Goal: Task Accomplishment & Management: Complete application form

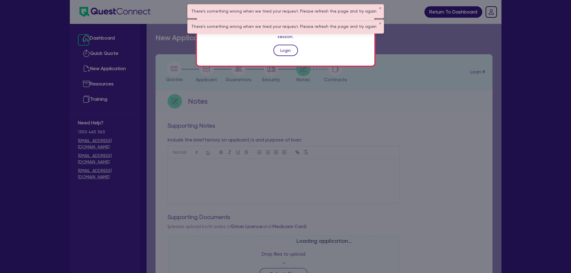
click at [291, 45] on link "Login" at bounding box center [285, 50] width 25 height 11
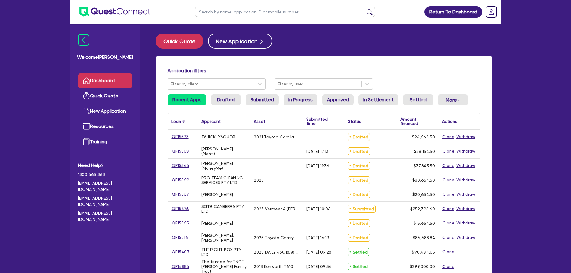
click at [256, 10] on input "text" at bounding box center [285, 12] width 180 height 10
type input "complete"
click at [365, 9] on button "submit" at bounding box center [370, 13] width 10 height 8
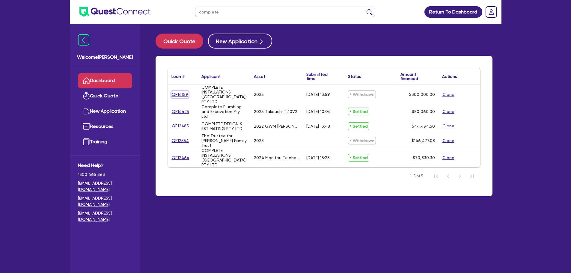
click at [185, 95] on link "QF14159" at bounding box center [179, 94] width 17 height 7
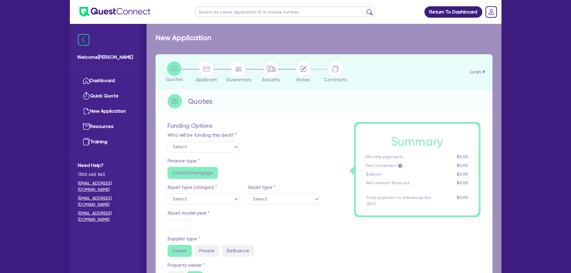
select select "CARS_AND_LIGHT_TRUCKS"
type input "2025"
radio input "true"
type input "350,000"
type input "50,000"
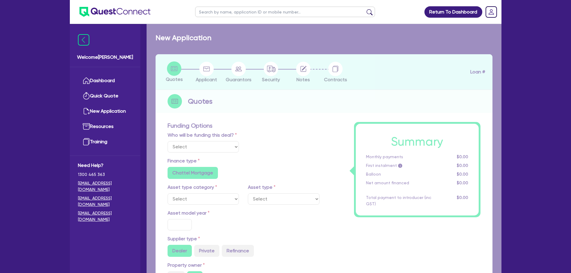
type input "3"
type input "9,000"
type input "6.65"
radio input "false"
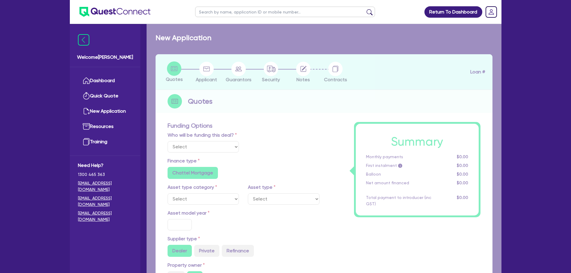
radio input "false"
select select "PASSENGER_VEHICLES"
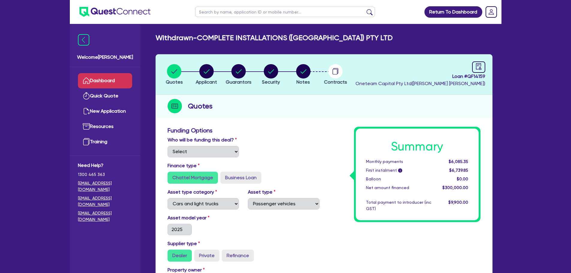
click at [125, 81] on link "Dashboard" at bounding box center [105, 80] width 54 height 15
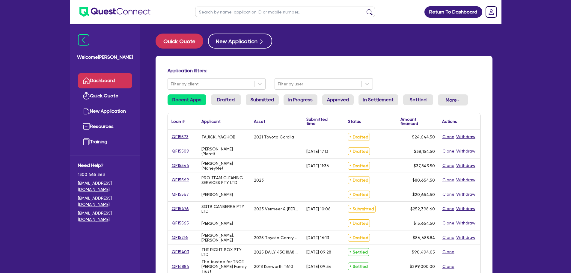
click at [286, 8] on input "text" at bounding box center [285, 12] width 180 height 10
type input "14159"
click at [365, 9] on button "submit" at bounding box center [370, 13] width 10 height 8
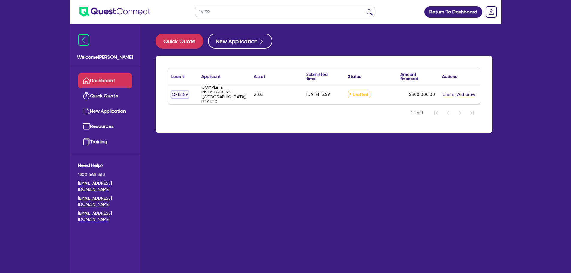
click at [176, 91] on link "QF14159" at bounding box center [179, 94] width 17 height 7
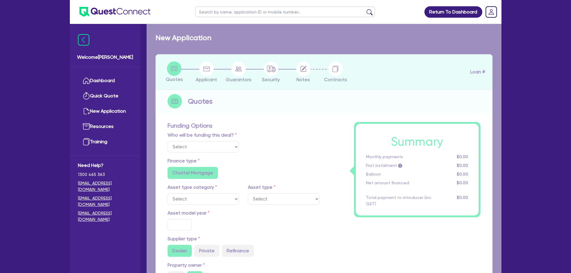
select select "CARS_AND_LIGHT_TRUCKS"
type input "2025"
radio input "true"
type input "350,000"
type input "50,000"
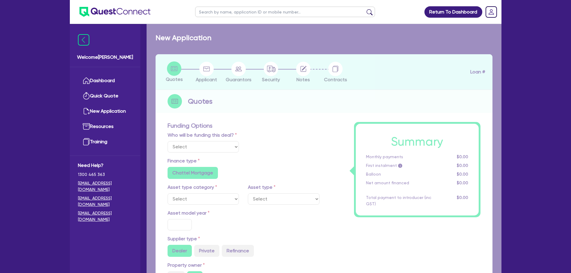
type input "3"
type input "9,000"
type input "6.65"
radio input "false"
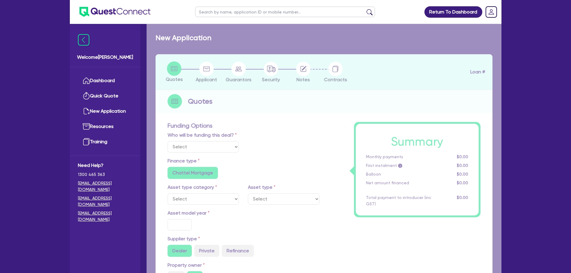
radio input "false"
select select "PASSENGER_VEHICLES"
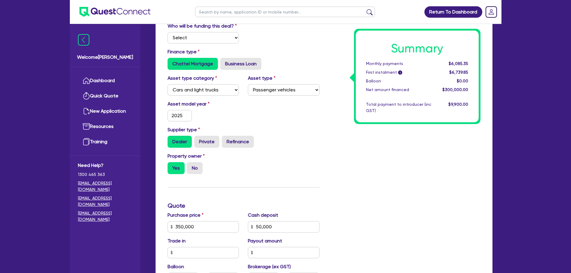
scroll to position [180, 0]
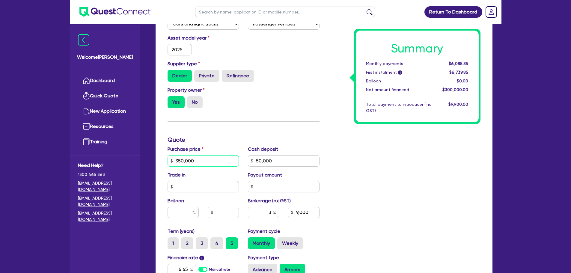
drag, startPoint x: 207, startPoint y: 164, endPoint x: 165, endPoint y: 164, distance: 41.7
click at [165, 164] on div "Purchase price 350,000" at bounding box center [203, 156] width 81 height 21
click at [202, 163] on input "350,000" at bounding box center [204, 160] width 72 height 11
drag, startPoint x: 206, startPoint y: 162, endPoint x: 175, endPoint y: 161, distance: 31.8
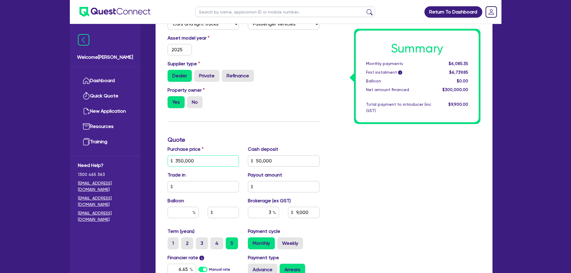
click at [175, 161] on input "350,000" at bounding box center [204, 160] width 72 height 11
type input "1"
type input "50,000"
type input "9,000"
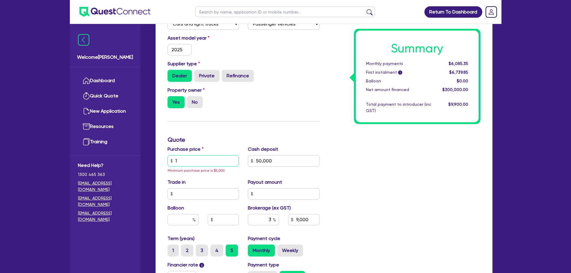
type input "19"
type input "50,000"
type input "9,000"
type input "192"
type input "50,000"
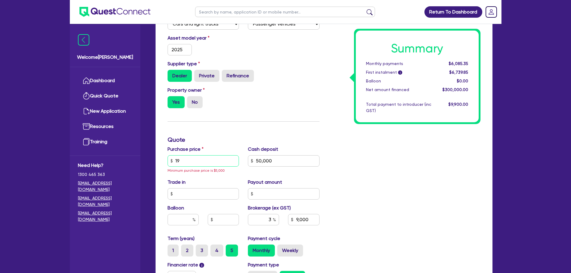
type input "9,000"
type input "1,922"
type input "50,000"
type input "9,000"
type input "19,226"
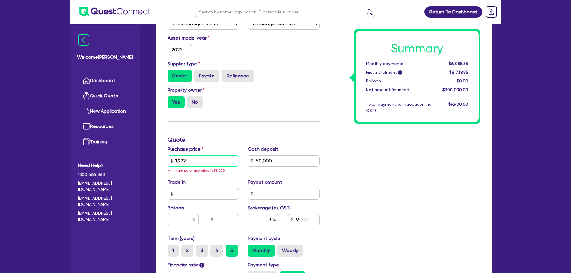
type input "50,000"
type input "9,000"
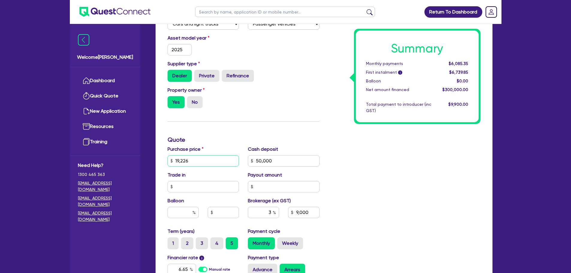
type input "192,260"
type input "50,000"
type input "9,000"
type input "1,922,605"
type input "50,000"
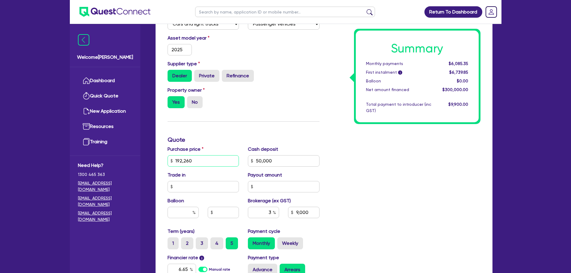
type input "9,000"
type input "19,226,050"
type input "50,000"
type input "9,000"
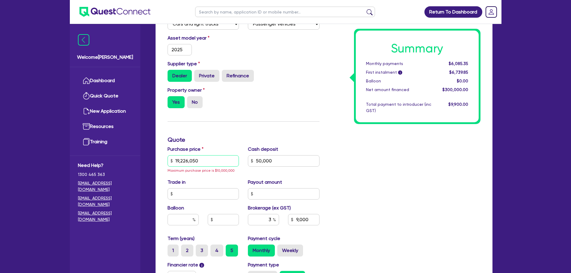
type input "1,922,605"
type input "50,000"
type input "9,000"
type input "192,260"
type input "50,000"
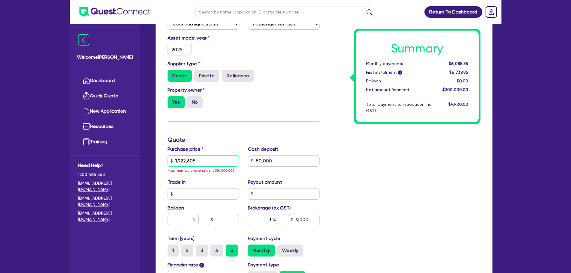
type input "9,000"
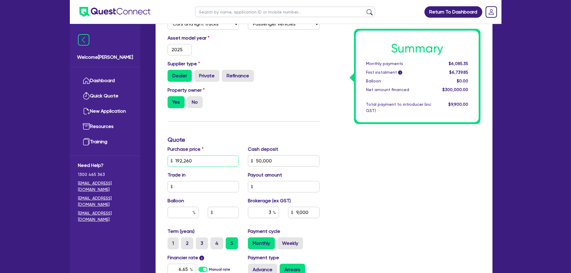
type input "192,260."
type input "50,000"
type input "9,000"
type input "192,260.5"
type input "50,000"
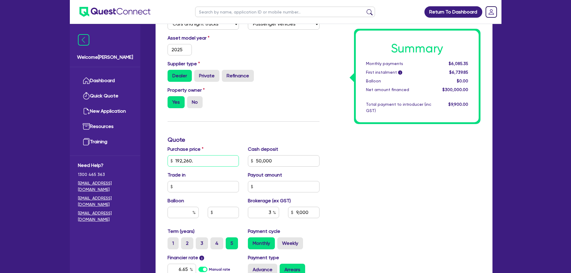
type input "9,000"
type input "192,260.50"
type input "50,000"
type input "9,000"
type input "192,260.50"
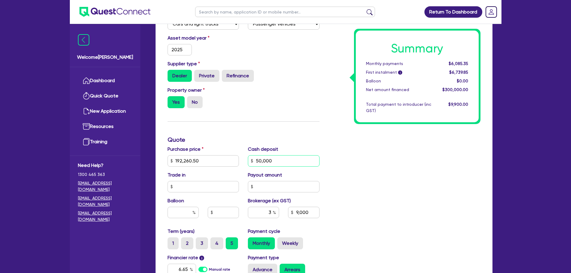
click at [278, 159] on input "50,000" at bounding box center [284, 160] width 72 height 11
drag, startPoint x: 260, startPoint y: 161, endPoint x: 249, endPoint y: 162, distance: 11.4
click at [249, 162] on input "50,000" at bounding box center [284, 160] width 72 height 11
type input "7"
type input "9,000"
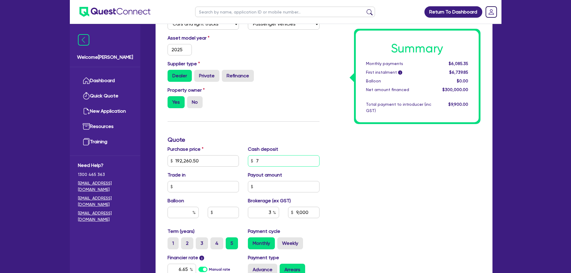
type input "75"
type input "9,000"
type input "750"
type input "9,000"
type input "7,500"
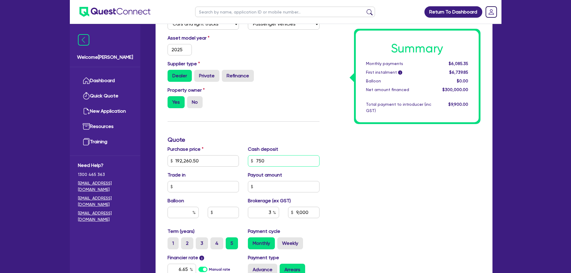
type input "9,000"
type input "75,000"
type input "9,000"
type input "75,000"
click at [342, 151] on div "Summary Monthly payments $6,085.35 First instalment i $6,739.85 Balloon $0.00 N…" at bounding box center [404, 136] width 161 height 393
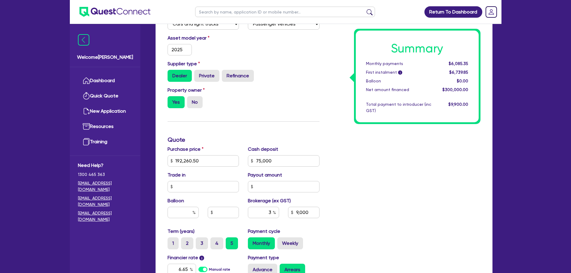
click at [368, 164] on div "Summary Monthly payments $6,085.35 First instalment i $6,739.85 Balloon $0.00 N…" at bounding box center [404, 136] width 161 height 393
click at [216, 183] on input "text" at bounding box center [204, 186] width 72 height 11
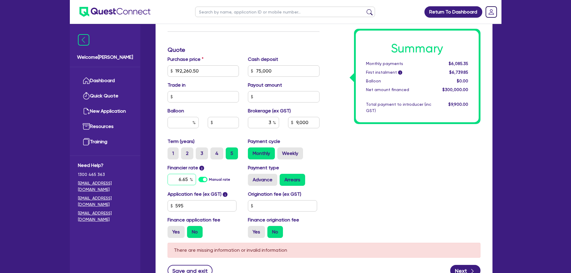
drag, startPoint x: 188, startPoint y: 180, endPoint x: 183, endPoint y: 182, distance: 5.2
click at [183, 182] on input "6.65" at bounding box center [182, 179] width 28 height 11
type input "9,000"
type input "6.9"
type input "9,000"
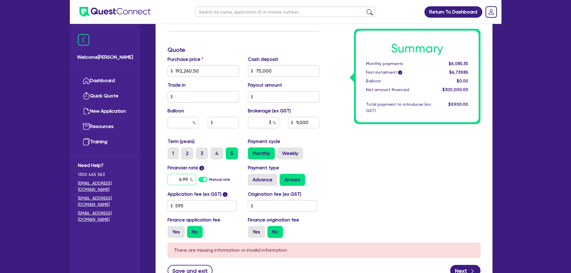
type input "6.99"
click at [369, 153] on div "Summary Monthly payments $6,085.35 First instalment i $6,739.85 Balloon $0.00 N…" at bounding box center [404, 46] width 161 height 393
click at [393, 136] on div "Summary Monthly payments $6,085.35 First instalment i $6,739.85 Balloon $0.00 N…" at bounding box center [404, 46] width 161 height 393
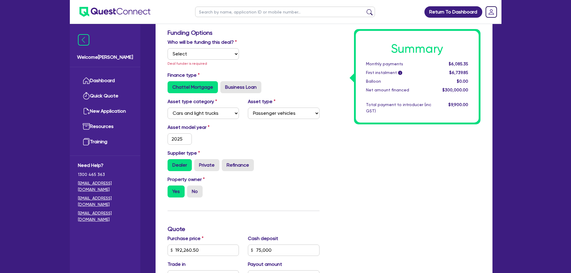
scroll to position [97, 0]
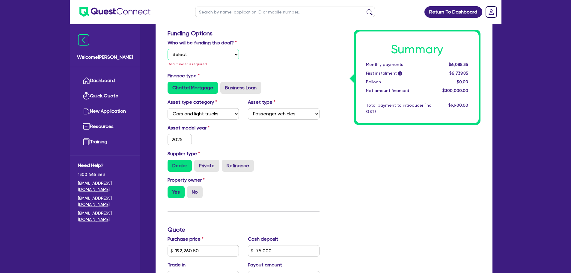
click at [205, 53] on select "Select I will fund 100% I will co-fund with Quest I want Quest to fund 100% Oth…" at bounding box center [204, 54] width 72 height 11
select select "Other"
click at [168, 49] on select "Select I will fund 100% I will co-fund with Quest I want Quest to fund 100% Oth…" at bounding box center [204, 54] width 72 height 11
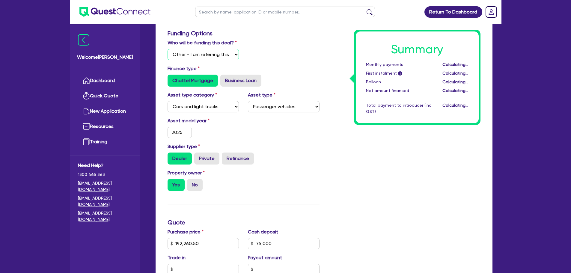
type input "3,517.82"
click at [369, 167] on div "Summary Monthly payments $2,397.95 First instalment i $3,052.45 Balloon $0.00 N…" at bounding box center [404, 223] width 161 height 386
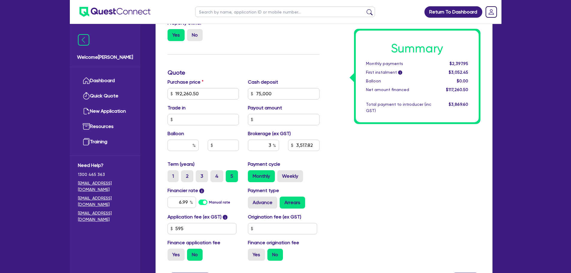
scroll to position [307, 0]
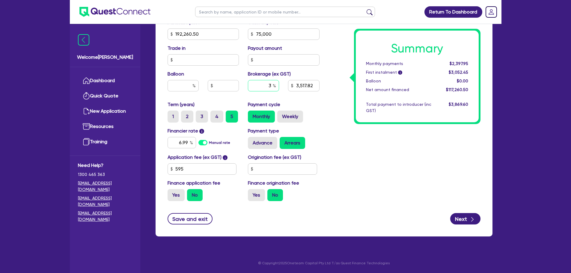
drag, startPoint x: 271, startPoint y: 85, endPoint x: 264, endPoint y: 87, distance: 7.8
click at [263, 86] on input "3" at bounding box center [263, 85] width 31 height 11
type input "4"
type input "3,517.82"
type input "4"
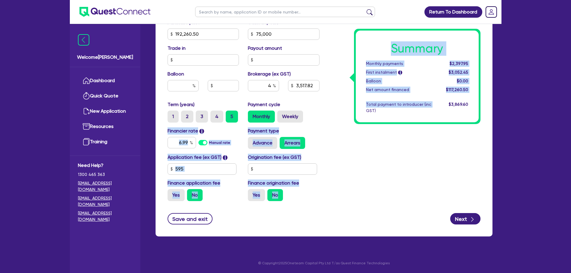
type input "4,690.42"
click at [324, 123] on div "Funding Options Who will be funding this deal? Select I will fund 100% I will c…" at bounding box center [324, 13] width 322 height 386
click at [327, 120] on div "Summary Monthly payments $2,423.49 First instalment i $3,077.99 Balloon $0.00 N…" at bounding box center [404, 13] width 161 height 386
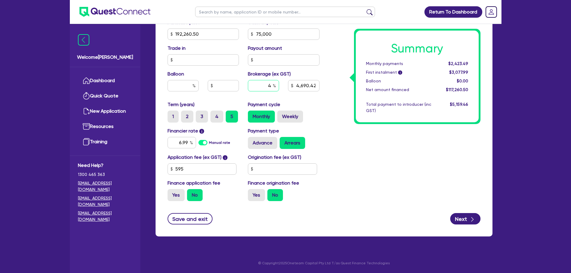
drag, startPoint x: 272, startPoint y: 84, endPoint x: 267, endPoint y: 84, distance: 5.1
click at [267, 84] on input "4" at bounding box center [263, 85] width 31 height 11
type input "3"
type input "4,690.42"
type input "3"
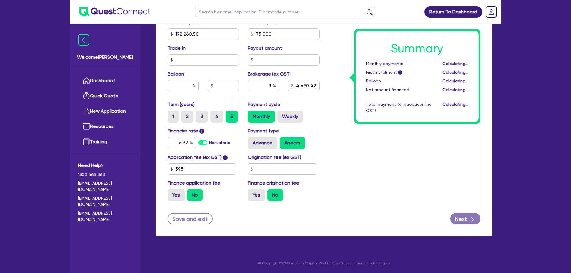
type input "3,517.82"
click at [335, 104] on div "Summary Monthly payments Calculating... First instalment i Calculating... Ballo…" at bounding box center [404, 13] width 161 height 386
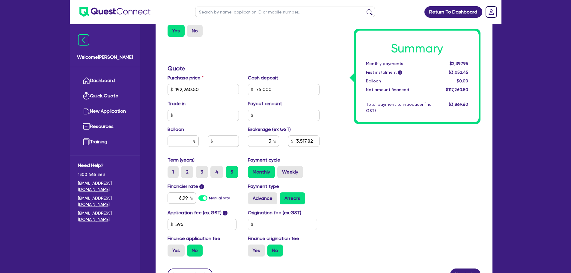
scroll to position [247, 0]
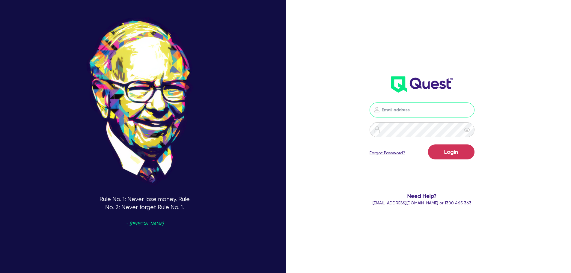
click at [408, 109] on input "email" at bounding box center [421, 109] width 105 height 15
type input "[EMAIL_ADDRESS][PERSON_NAME][DOMAIN_NAME]"
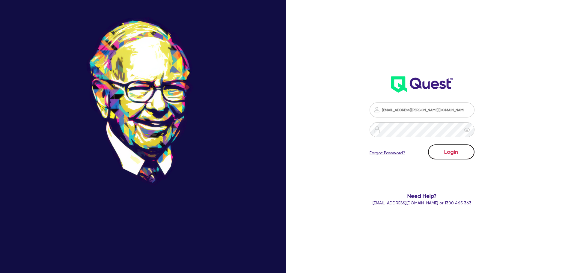
click at [460, 149] on button "Login" at bounding box center [451, 151] width 46 height 15
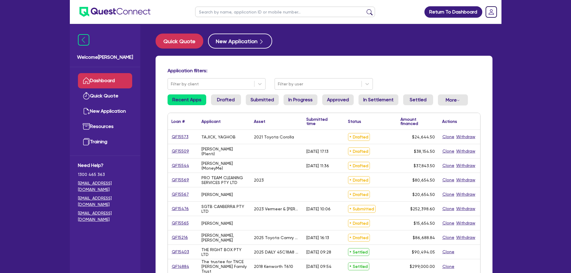
click at [254, 14] on input "text" at bounding box center [285, 12] width 180 height 10
type input "[PERSON_NAME]"
click at [365, 9] on button "submit" at bounding box center [370, 13] width 10 height 8
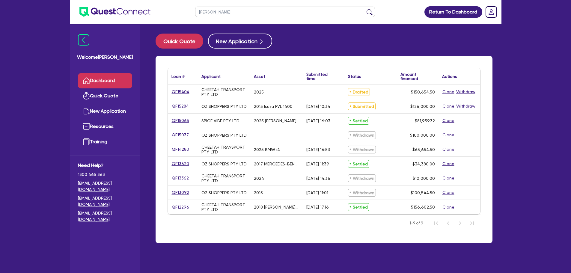
click at [183, 97] on div "QF15404" at bounding box center [183, 92] width 30 height 14
click at [181, 93] on link "QF15404" at bounding box center [180, 91] width 18 height 7
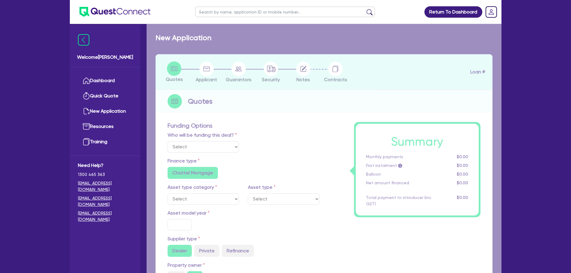
select select "Other"
select select "CARS_AND_LIGHT_TRUCKS"
type input "2025"
type input "150,000"
type input "8"
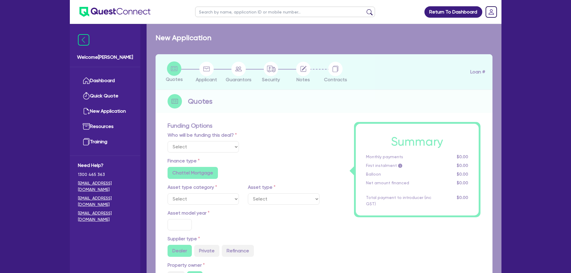
radio input "true"
radio input "false"
select select "VANS_AND_UTES"
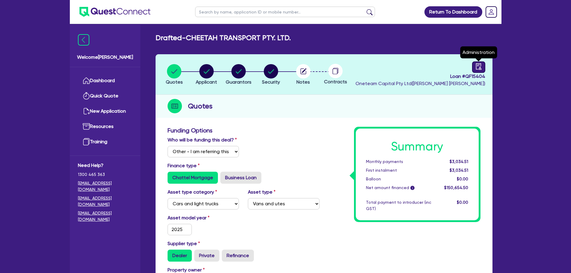
click at [482, 68] on div at bounding box center [478, 66] width 13 height 11
select select "DRAFTED_NEW"
select select "Other"
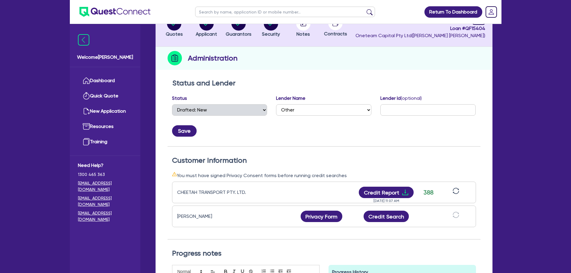
scroll to position [150, 0]
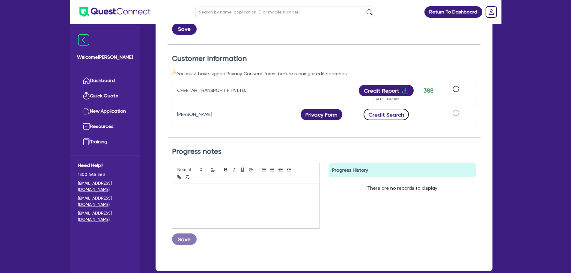
click at [383, 114] on button "Credit Search" at bounding box center [387, 114] width 46 height 11
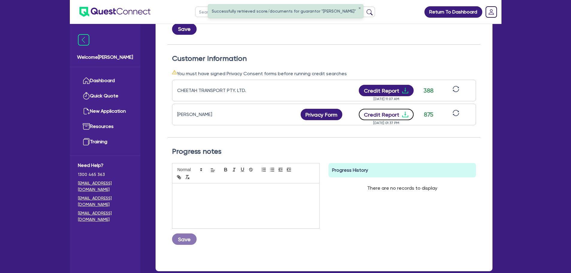
click at [384, 114] on button "Credit Report" at bounding box center [386, 114] width 55 height 11
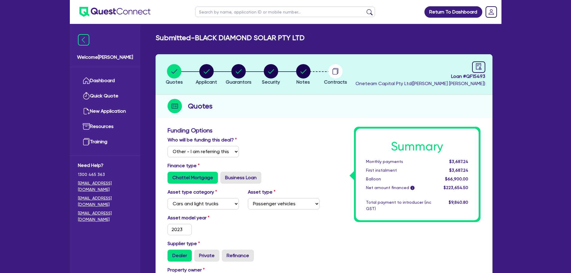
select select "Other"
select select "CARS_AND_LIGHT_TRUCKS"
select select "PASSENGER_VEHICLES"
click at [117, 84] on link "Dashboard" at bounding box center [105, 80] width 54 height 15
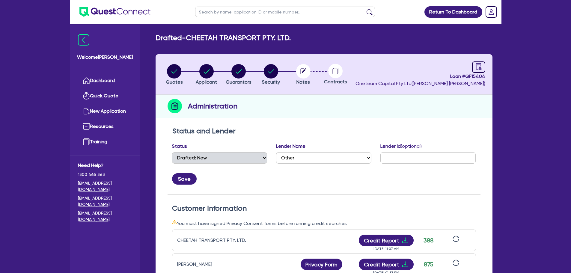
select select "DRAFTED_NEW"
select select "Other"
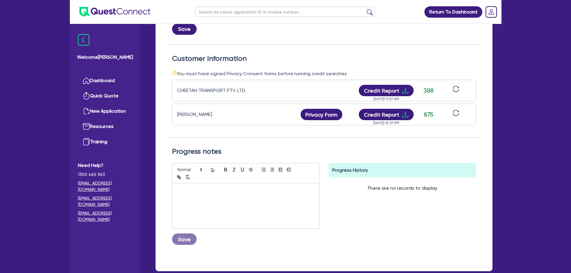
click at [221, 12] on input "text" at bounding box center [285, 12] width 180 height 10
type input "black"
click button "submit" at bounding box center [370, 13] width 10 height 8
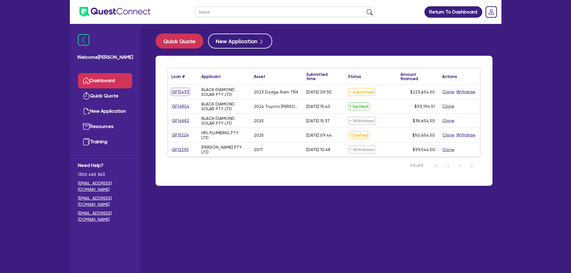
click at [182, 92] on link "QF15493" at bounding box center [180, 91] width 18 height 7
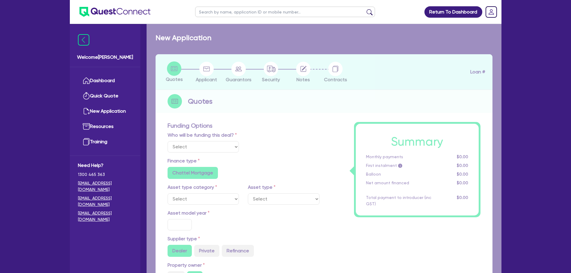
select select "Other"
select select "CARS_AND_LIGHT_TRUCKS"
type input "2023"
radio input "true"
type input "223,000"
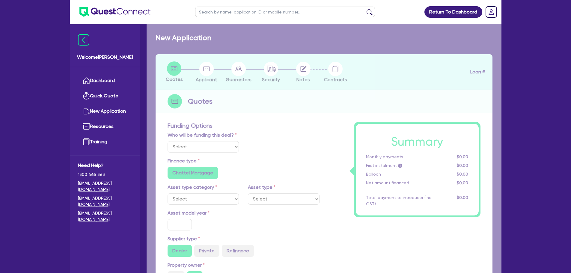
type input "30"
type input "66,900"
type input "4"
type input "8,946.18"
type input "7.15"
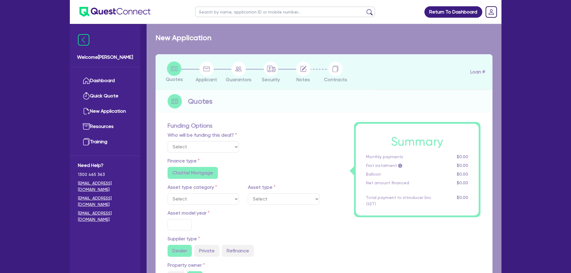
radio input "true"
radio input "false"
select select "PASSENGER_VEHICLES"
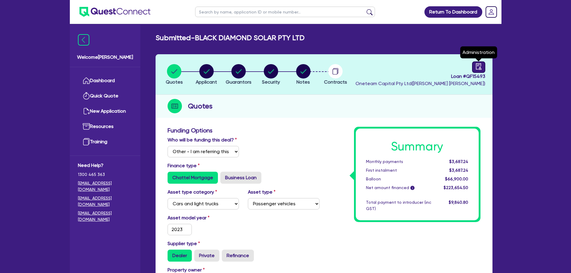
click at [479, 67] on icon "audit" at bounding box center [478, 66] width 7 height 7
select select "SUBMITTED_NEW"
select select "Flexicommercial"
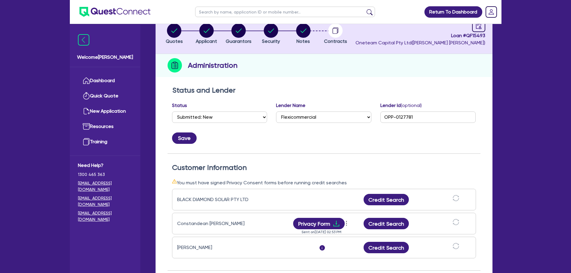
scroll to position [120, 0]
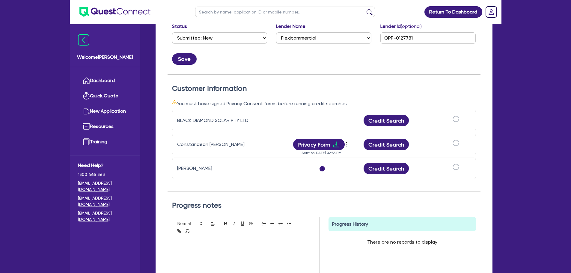
click at [257, 12] on input "text" at bounding box center [285, 12] width 180 height 10
type input "black"
click button "submit" at bounding box center [370, 13] width 10 height 8
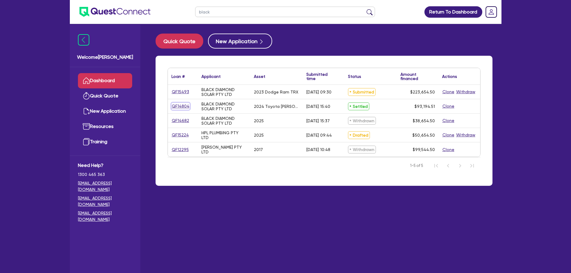
click at [185, 108] on link "QF14804" at bounding box center [180, 106] width 18 height 7
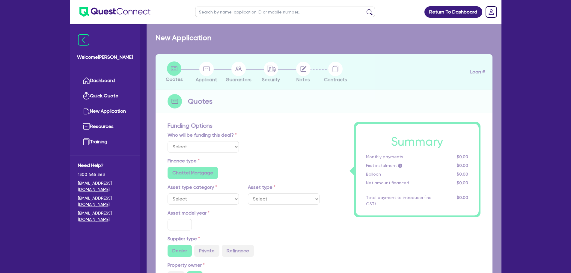
select select "Other"
select select "CARS_AND_LIGHT_TRUCKS"
type input "2024"
radio input "true"
type input "92,204.51"
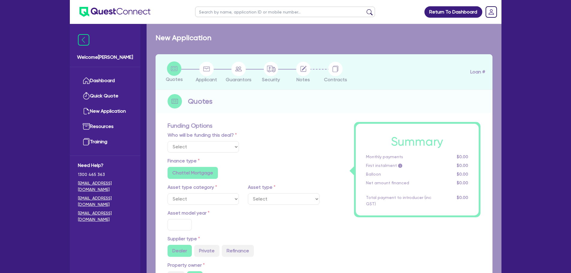
type input "6"
type input "5,591.67"
type input "6.69"
radio input "false"
type input "459.09"
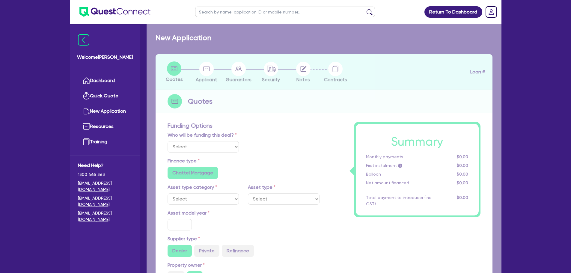
type input "900"
radio input "false"
radio input "true"
select select "PASSENGER_VEHICLES"
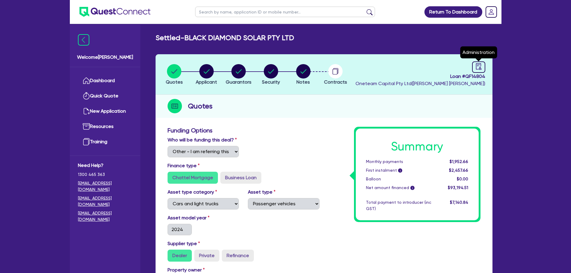
drag, startPoint x: 480, startPoint y: 68, endPoint x: 470, endPoint y: 73, distance: 10.9
click at [480, 68] on icon "audit" at bounding box center [478, 66] width 5 height 6
select select "SETTLED"
select select "Pepper"
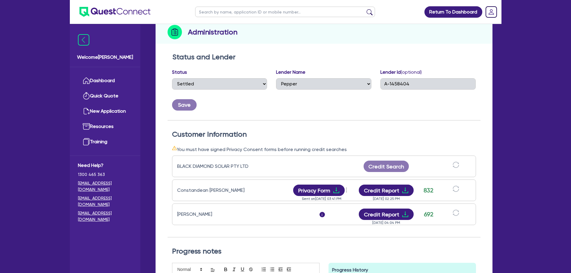
scroll to position [120, 0]
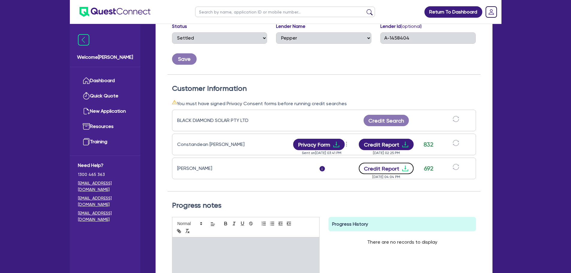
click at [397, 171] on button "Credit Report" at bounding box center [386, 168] width 55 height 11
click at [402, 148] on icon "download" at bounding box center [405, 144] width 7 height 7
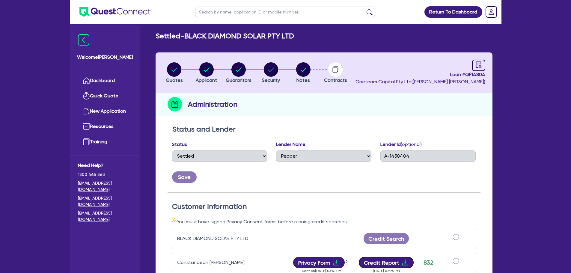
scroll to position [0, 0]
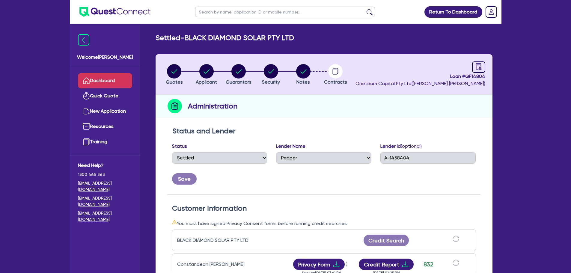
click at [102, 79] on link "Dashboard" at bounding box center [105, 80] width 54 height 15
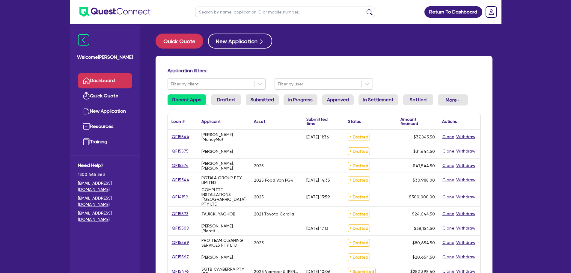
click at [260, 14] on input "text" at bounding box center [285, 12] width 180 height 10
type input "complete"
click at [365, 9] on button "submit" at bounding box center [370, 13] width 10 height 8
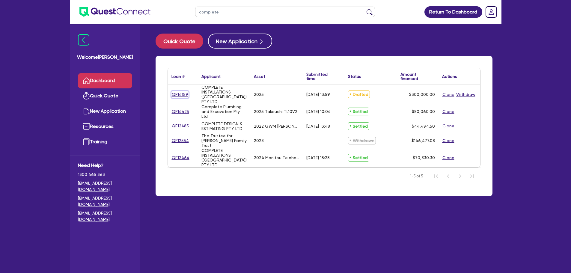
click at [178, 94] on link "QF14159" at bounding box center [179, 94] width 17 height 7
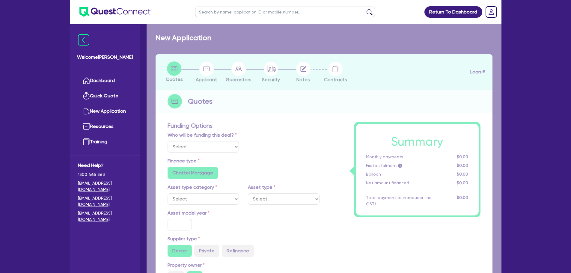
select select "CARS_AND_LIGHT_TRUCKS"
type input "2025"
radio input "true"
type input "350,000"
type input "50,000"
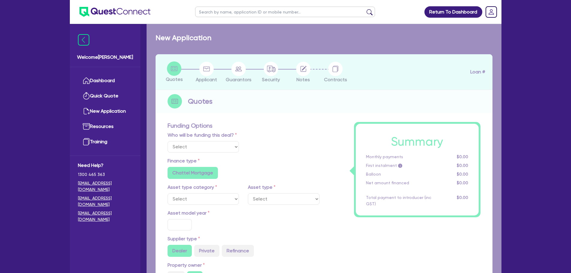
type input "3"
type input "9,000"
type input "6.65"
radio input "false"
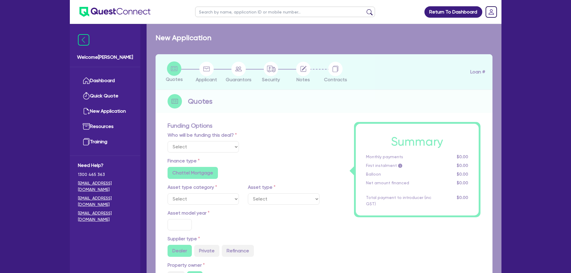
radio input "false"
select select "PASSENGER_VEHICLES"
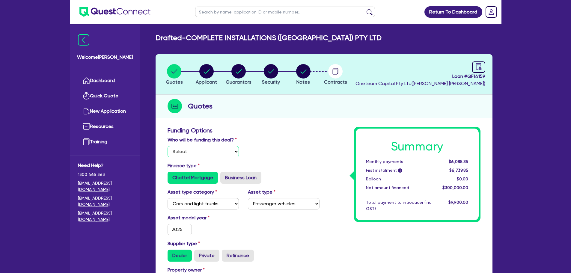
click at [206, 151] on select "Select I will fund 100% I will co-fund with Quest I want Quest to fund 100% Oth…" at bounding box center [204, 151] width 72 height 11
select select "Other"
click at [168, 146] on select "Select I will fund 100% I will co-fund with Quest I want Quest to fund 100% Oth…" at bounding box center [204, 151] width 72 height 11
type input "350,000"
type input "50,000"
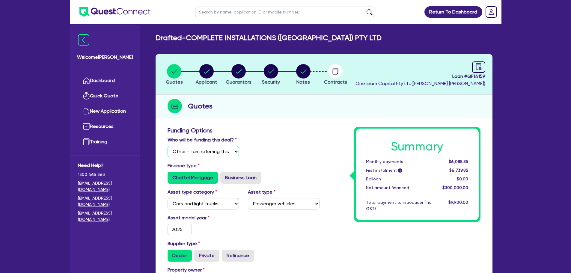
type input "9,000"
type input "350,000"
type input "50,000"
type input "9,000"
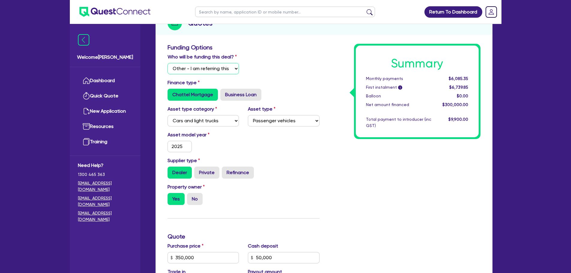
scroll to position [180, 0]
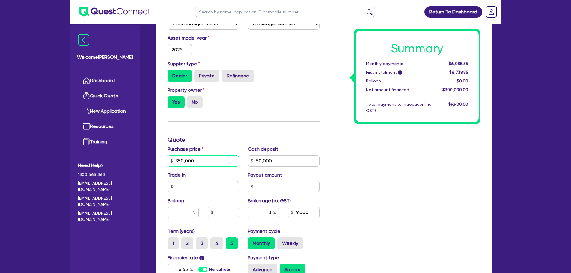
drag, startPoint x: 197, startPoint y: 161, endPoint x: 126, endPoint y: 161, distance: 71.3
click at [125, 161] on div "Welcome Rob Dashboard Quick Quote New Application Ref Company Ref Salesperson R…" at bounding box center [286, 110] width 432 height 580
type input "9"
type input "50,000"
type input "9,000"
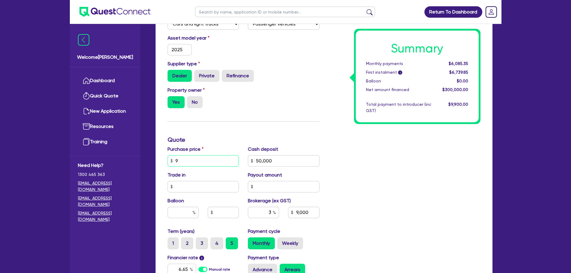
type input "50,000"
type input "9,000"
type input "1"
type input "50,000"
type input "9,000"
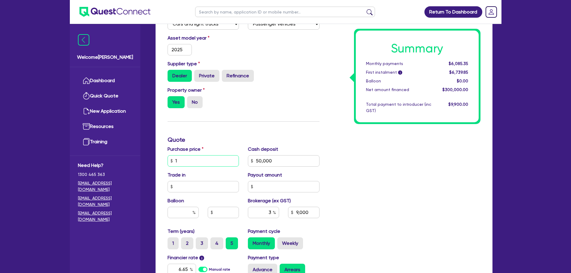
type input "19"
type input "50,000"
type input "9,000"
type input "192"
type input "50,000"
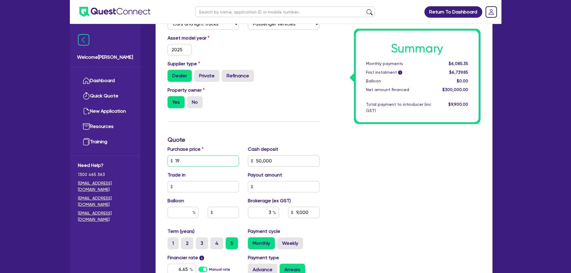
type input "9,000"
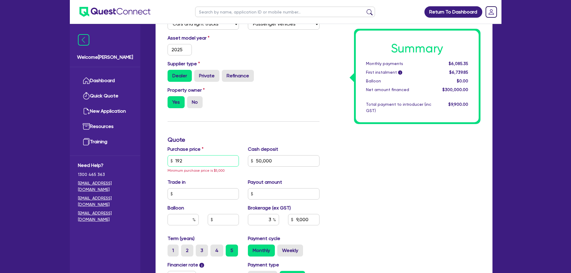
click at [194, 161] on input "192" at bounding box center [204, 160] width 72 height 11
type input "1,922"
type input "50,000"
type input "9,000"
type input "19,226"
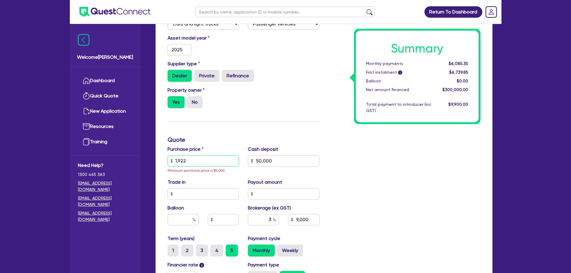
type input "50,000"
type input "9,000"
type input "50,000"
type input "9,000"
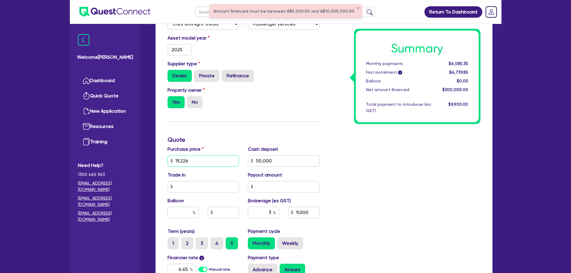
type input "192,260"
type input "50,000"
type input "9,000"
type input "192,260."
type input "50,000"
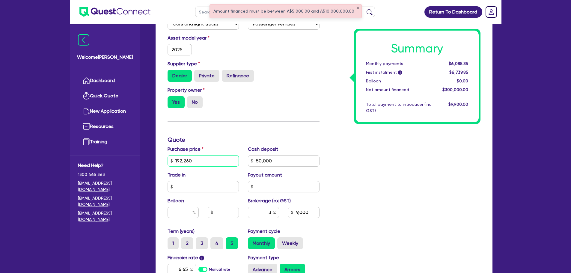
type input "9,000"
type input "192,260.5"
type input "50,000"
type input "9,000"
type input "192,260.5"
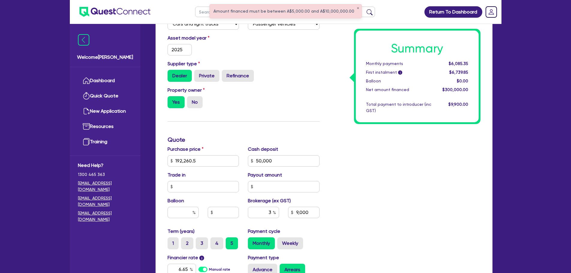
type input "50,000"
type input "9,000"
type input "50,000"
type input "4,267.81"
click at [346, 132] on div "Summary Monthly payments $2,885.69 First instalment i $3,540.19 Balloon $0.00 N…" at bounding box center [404, 140] width 161 height 386
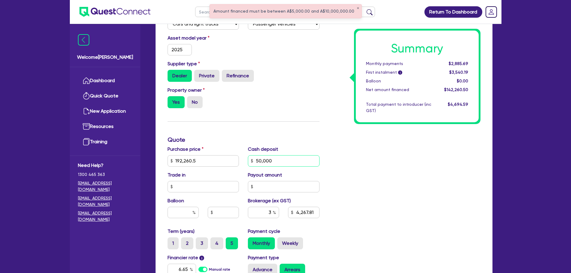
drag, startPoint x: 280, startPoint y: 162, endPoint x: 185, endPoint y: 158, distance: 95.1
click at [185, 158] on div "Purchase price 192,260.5 Cash deposit 50,000 Trade in Payout amount Balloon Bro…" at bounding box center [243, 187] width 161 height 82
type input "7"
type input "4,267.81"
type input "75"
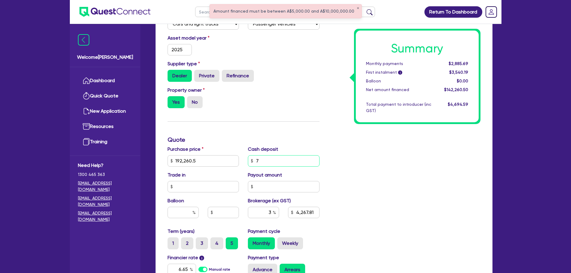
type input "4,267.81"
type input "750"
type input "4,267.81"
type input "7,500"
type input "4,267.81"
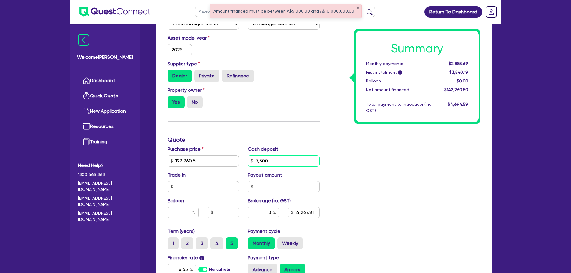
type input "75,000"
type input "4,267.81"
type input "75,000"
click at [280, 98] on div "Property owner Yes No" at bounding box center [243, 100] width 161 height 26
click at [274, 111] on div "Property owner Yes No" at bounding box center [243, 100] width 161 height 26
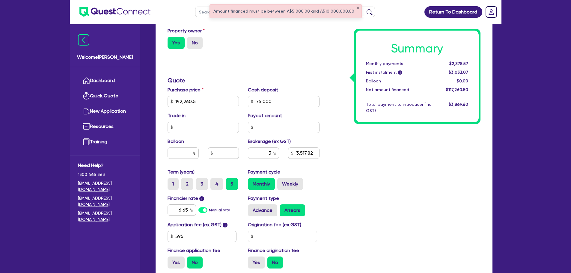
scroll to position [240, 0]
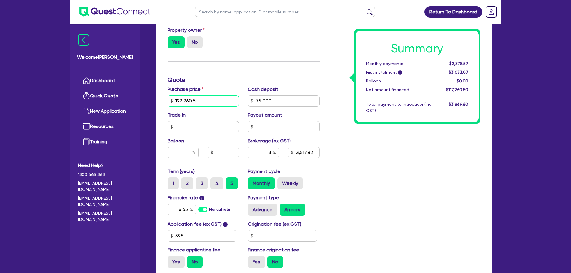
click at [220, 100] on input "192,260.5" at bounding box center [204, 100] width 72 height 11
click at [299, 95] on input "75,000" at bounding box center [284, 100] width 72 height 11
type input "3,517.82"
type input "75,000"
type input "3,517.82"
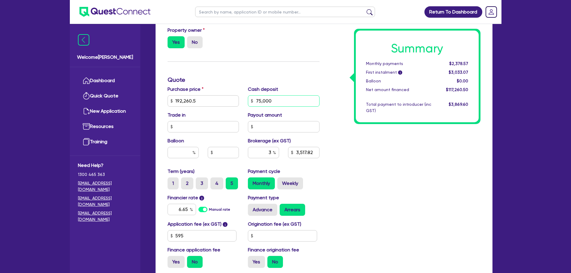
click at [283, 99] on input "75,000" at bounding box center [284, 100] width 72 height 11
click at [282, 120] on div "Payout amount" at bounding box center [283, 121] width 81 height 21
click at [283, 125] on input "text" at bounding box center [284, 126] width 72 height 11
